Goal: Find contact information: Find contact information

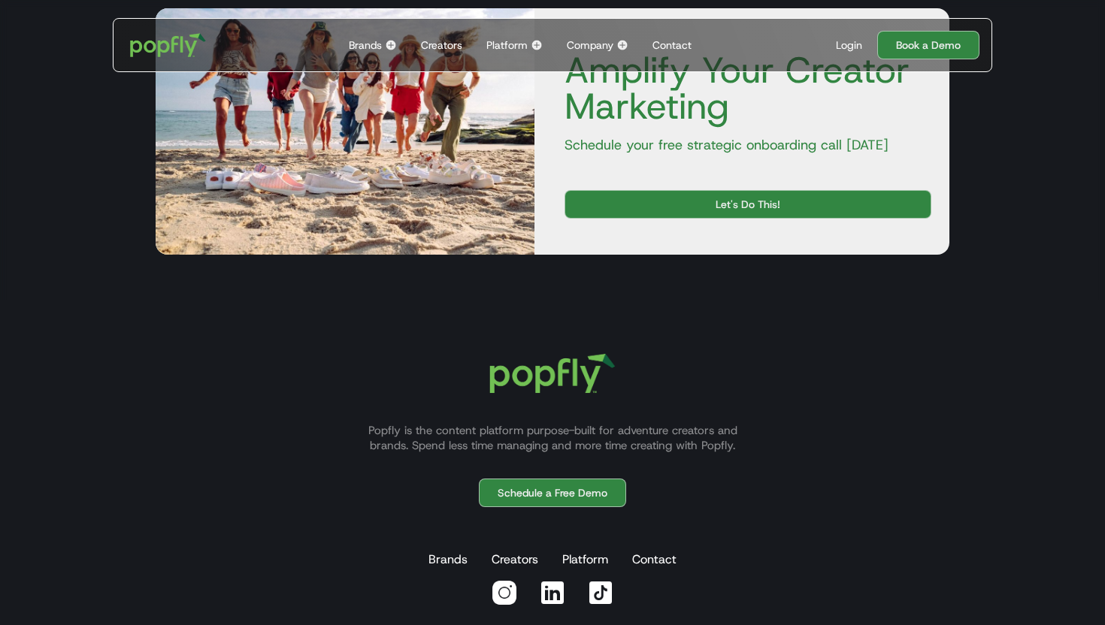
scroll to position [3418, 0]
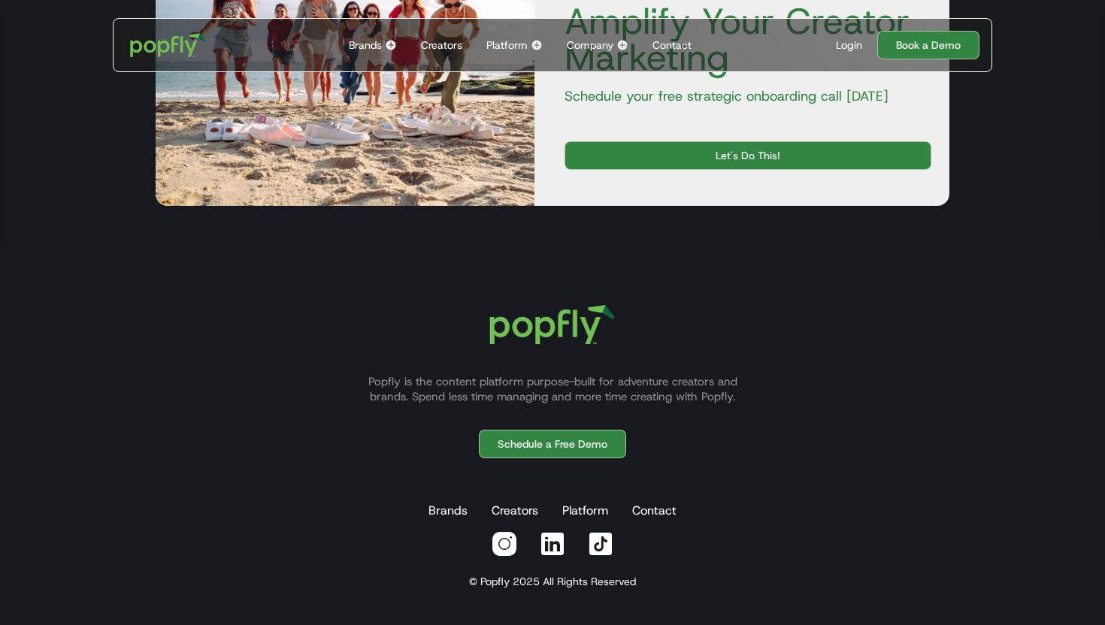
click at [620, 44] on img at bounding box center [622, 45] width 12 height 12
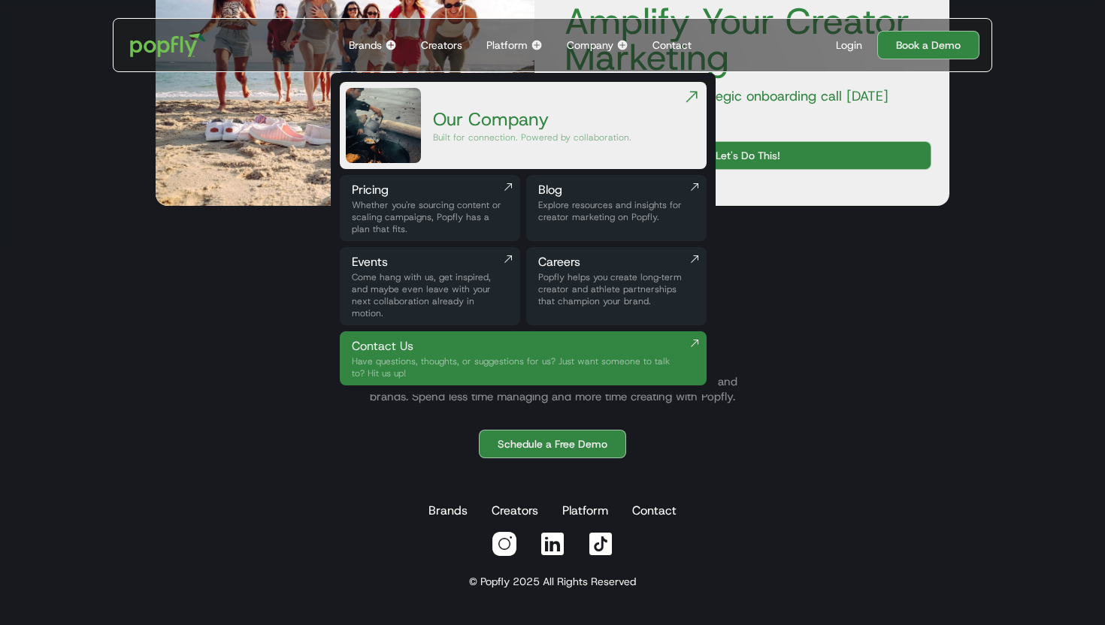
click at [519, 123] on div "Our Company" at bounding box center [532, 119] width 198 height 24
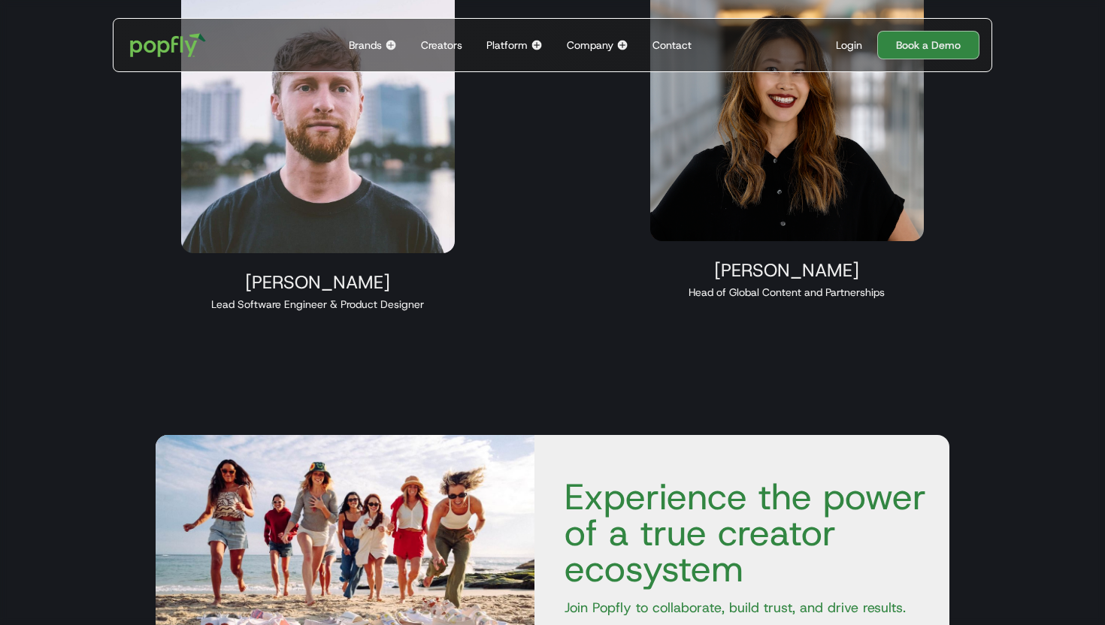
scroll to position [1787, 0]
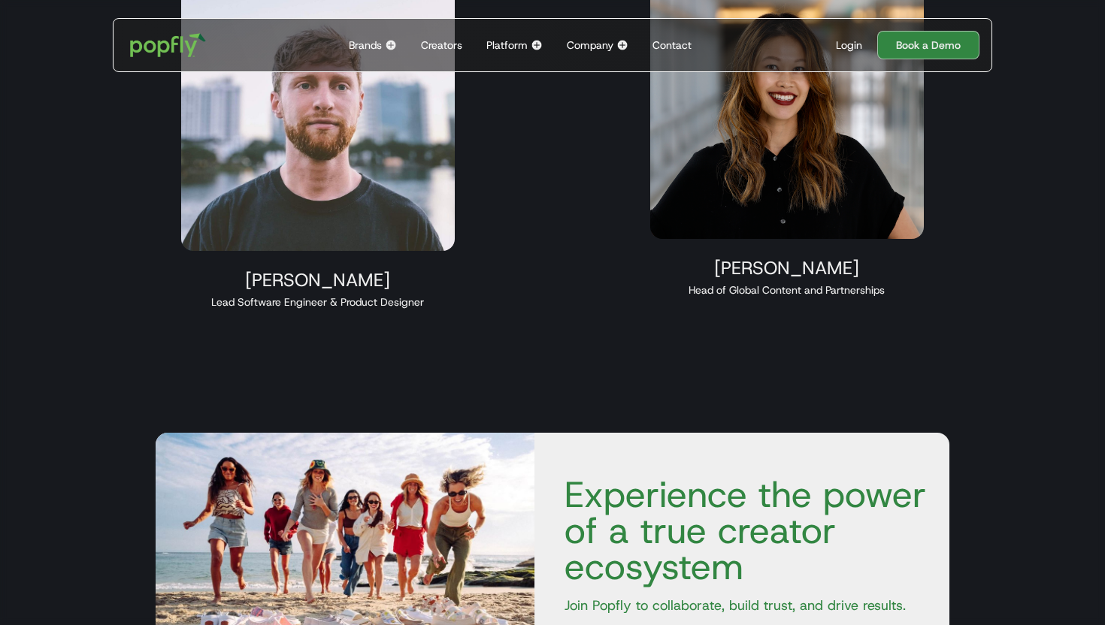
click at [810, 180] on img at bounding box center [787, 109] width 274 height 260
click at [710, 203] on img at bounding box center [787, 109] width 274 height 260
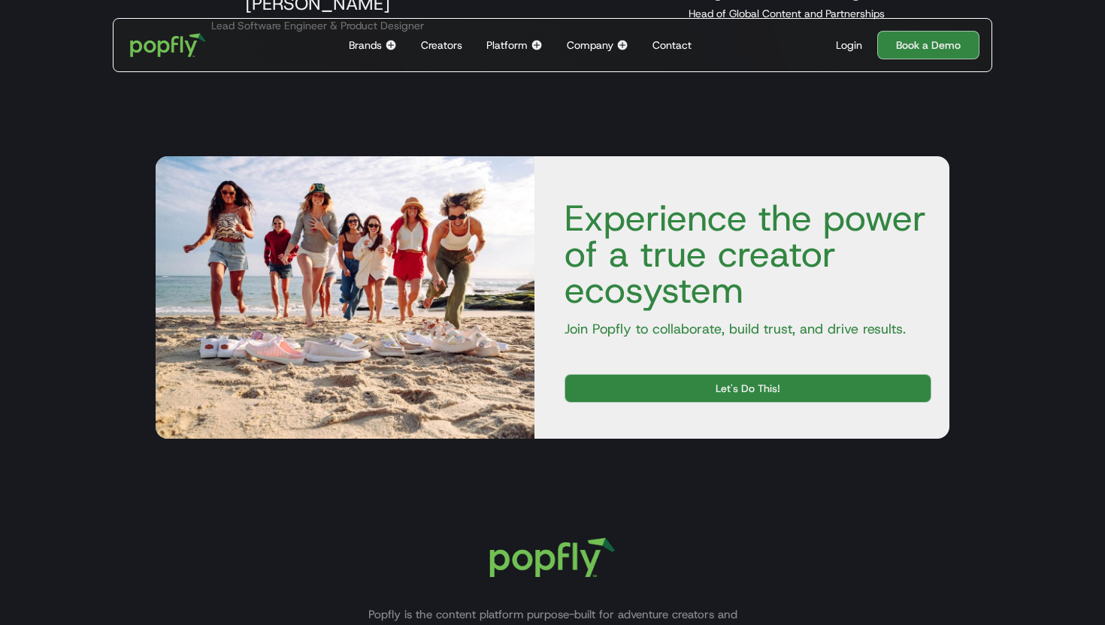
scroll to position [2297, 0]
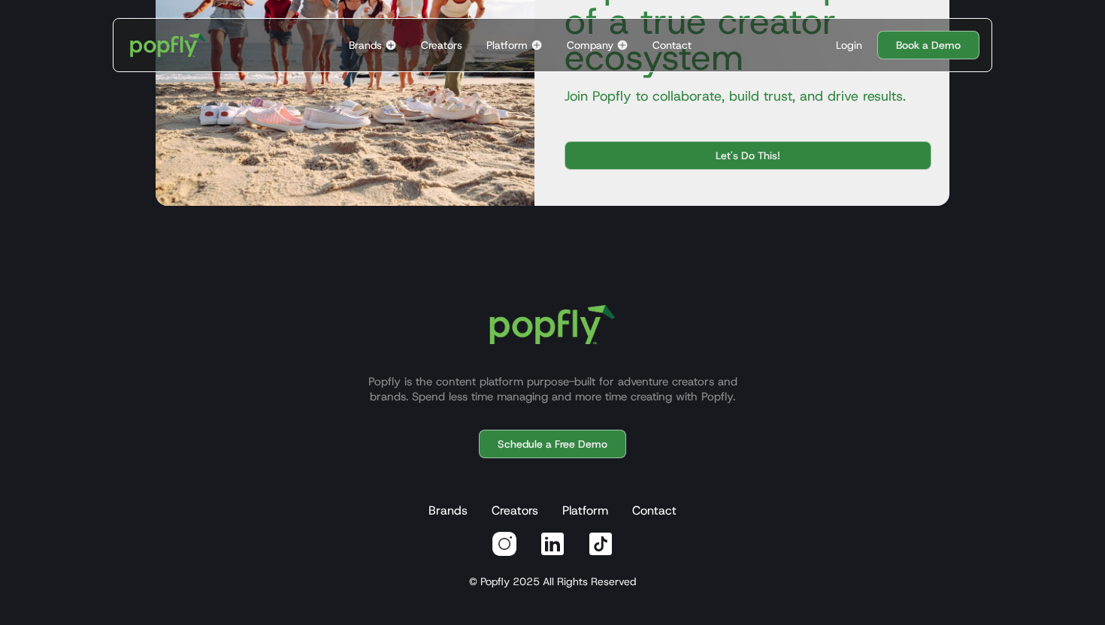
click at [505, 543] on img at bounding box center [504, 544] width 27 height 27
click at [554, 548] on img at bounding box center [552, 544] width 27 height 27
click at [660, 513] on link "Contact" at bounding box center [654, 511] width 50 height 30
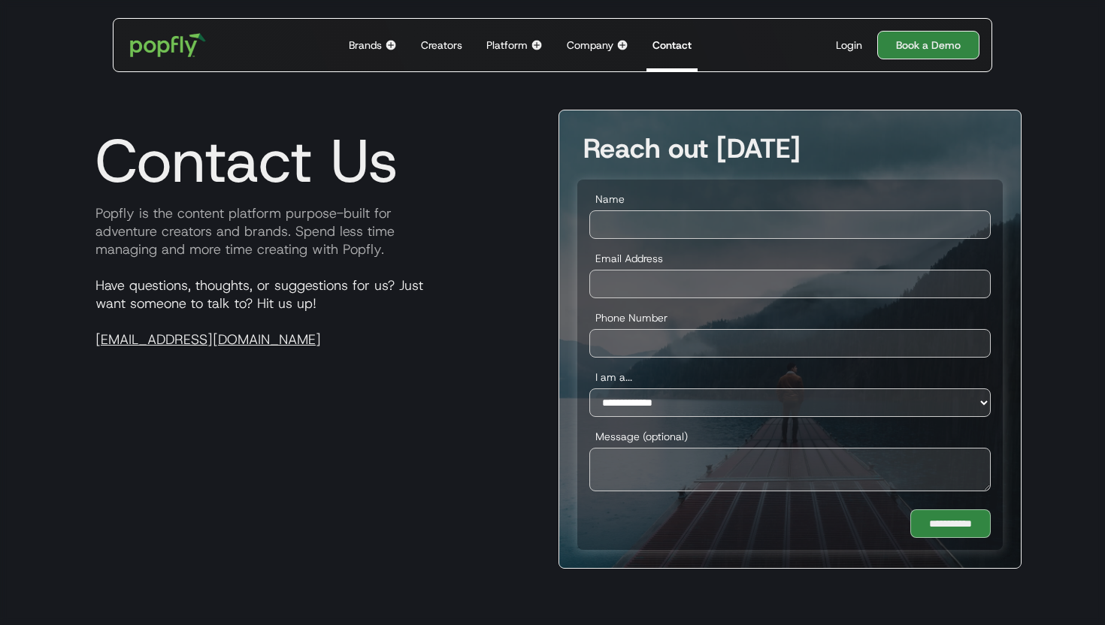
click at [907, 52] on link "Book a Demo" at bounding box center [928, 45] width 102 height 29
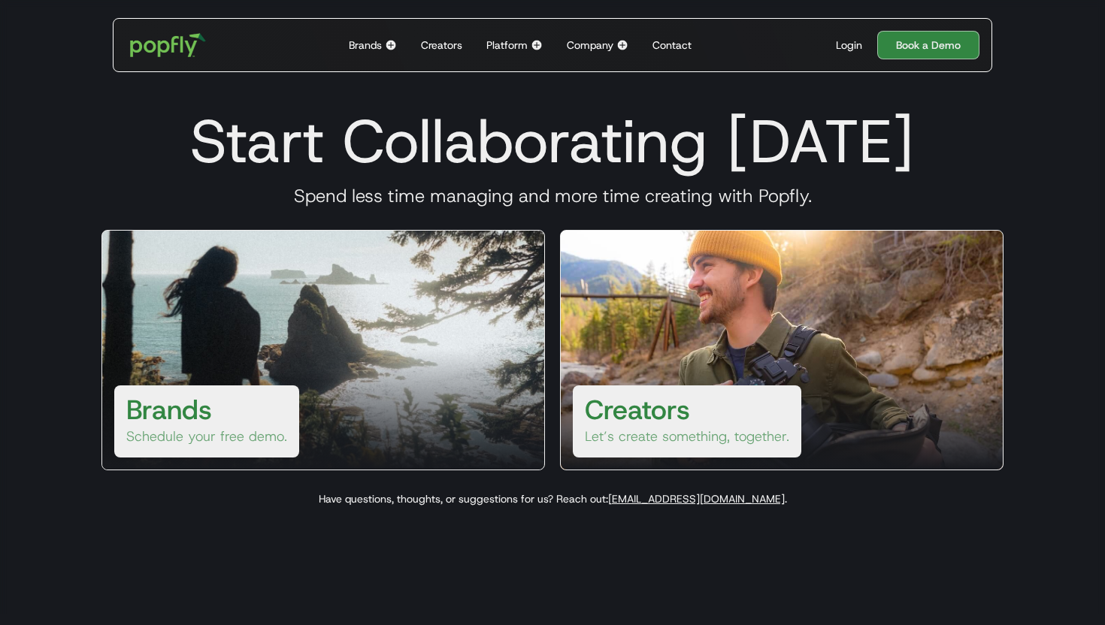
click at [595, 42] on div "Company" at bounding box center [590, 45] width 47 height 15
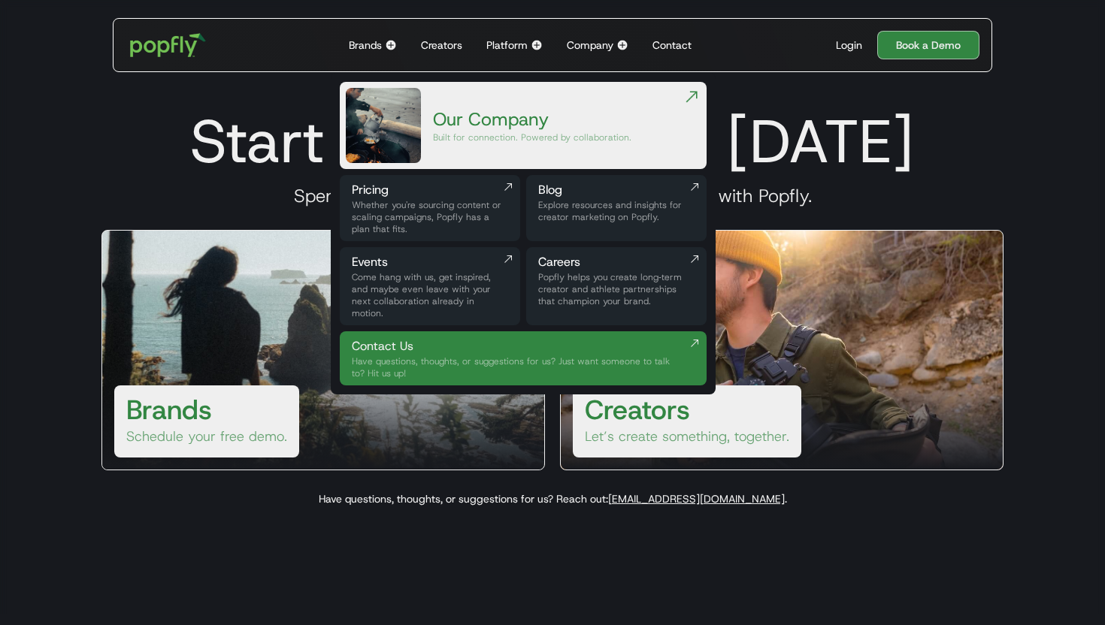
click at [503, 38] on div "Platform" at bounding box center [506, 45] width 41 height 15
click at [168, 50] on img "home" at bounding box center [168, 45] width 93 height 44
